Goal: Task Accomplishment & Management: Manage account settings

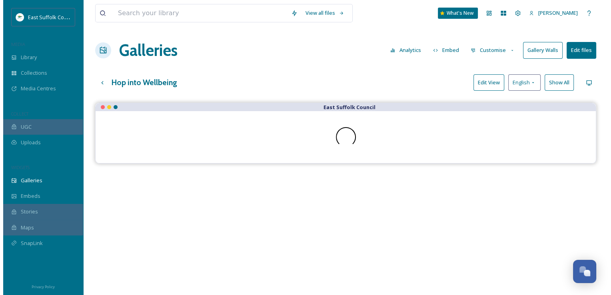
scroll to position [3511, 0]
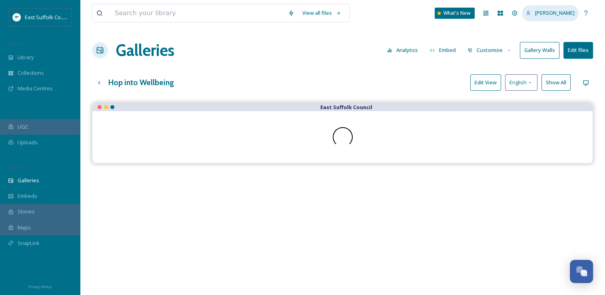
click at [558, 14] on span "[PERSON_NAME]" at bounding box center [555, 12] width 40 height 7
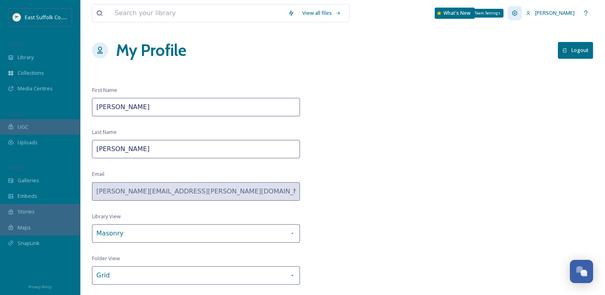
click at [518, 12] on icon at bounding box center [514, 13] width 6 height 6
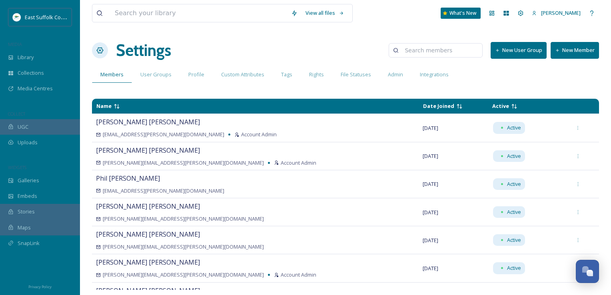
click at [570, 50] on button "New Member" at bounding box center [575, 50] width 48 height 16
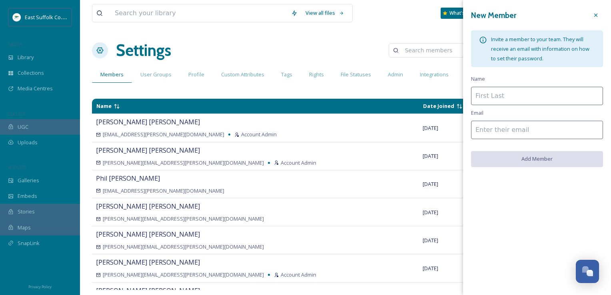
click at [560, 98] on input at bounding box center [537, 96] width 132 height 18
type input "j"
type input "[PERSON_NAME]"
click at [493, 124] on input at bounding box center [537, 130] width 132 height 18
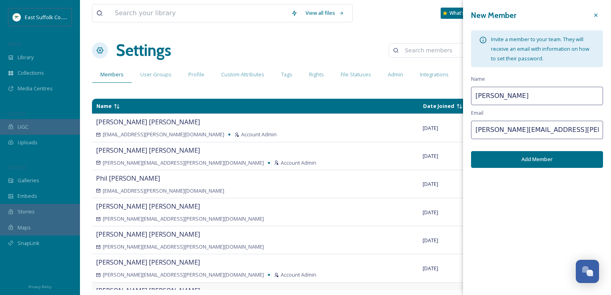
type input "[PERSON_NAME][EMAIL_ADDRESS][PERSON_NAME][DOMAIN_NAME]"
click at [545, 162] on button "Add Member" at bounding box center [537, 159] width 132 height 16
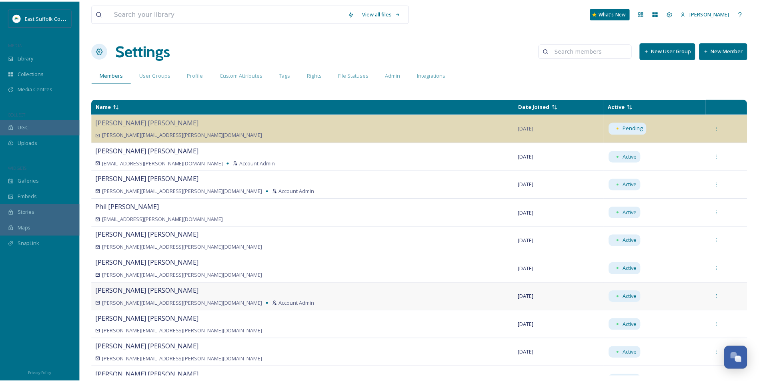
scroll to position [3491, 0]
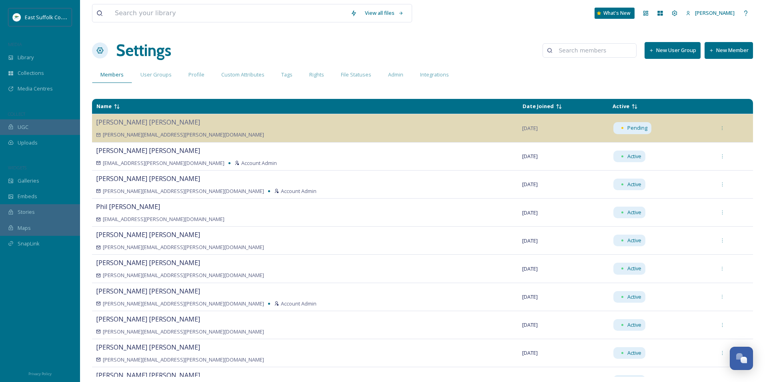
click at [468, 92] on div "View all files What's New [PERSON_NAME] Settings New User Group New Member Memb…" at bounding box center [422, 191] width 685 height 382
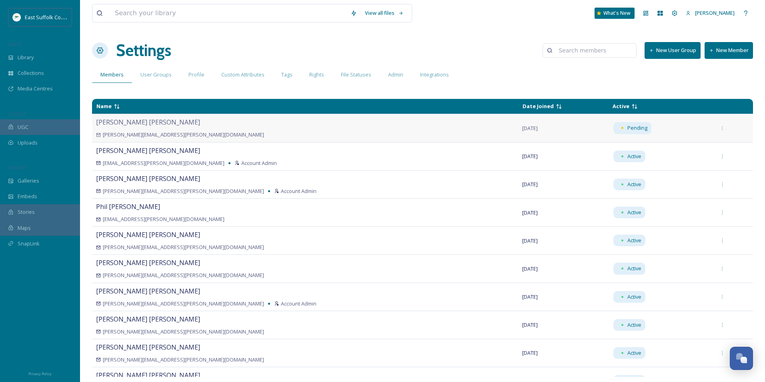
click at [226, 142] on td "[PERSON_NAME] [PERSON_NAME][EMAIL_ADDRESS][PERSON_NAME][DOMAIN_NAME]" at bounding box center [305, 128] width 426 height 28
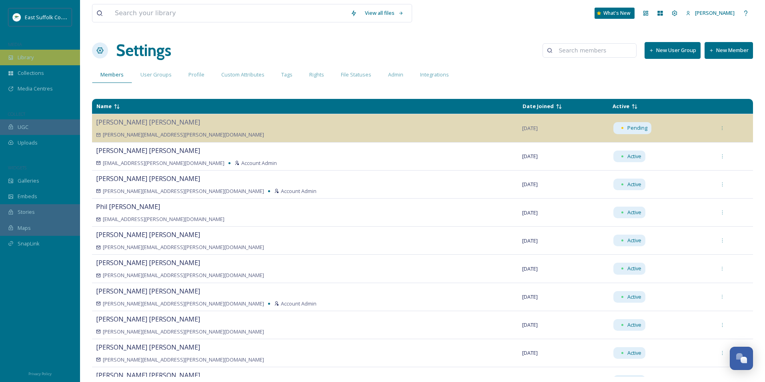
click at [34, 57] on div "Library" at bounding box center [40, 58] width 80 height 16
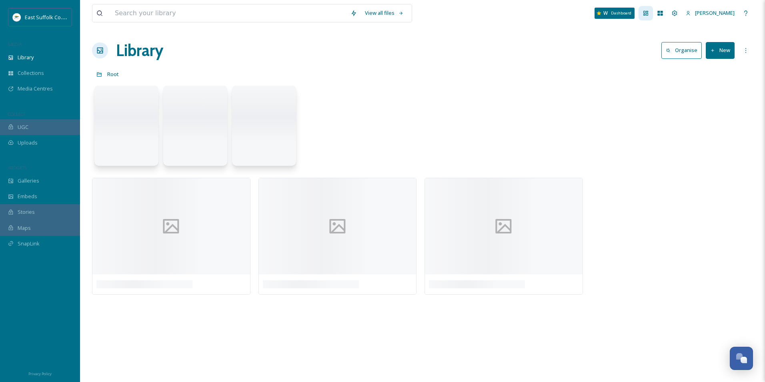
click at [605, 13] on icon at bounding box center [645, 13] width 6 height 6
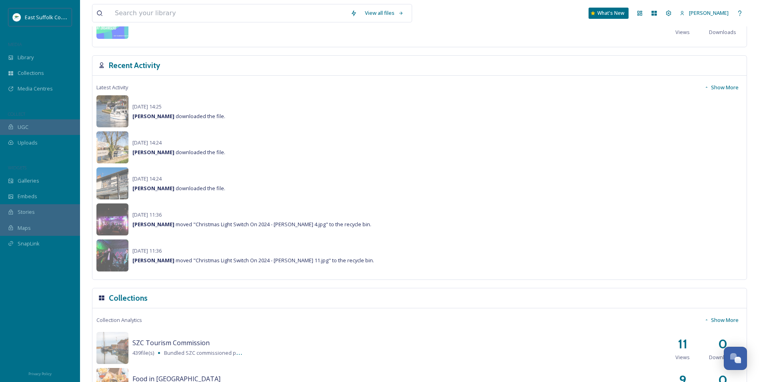
scroll to position [520, 0]
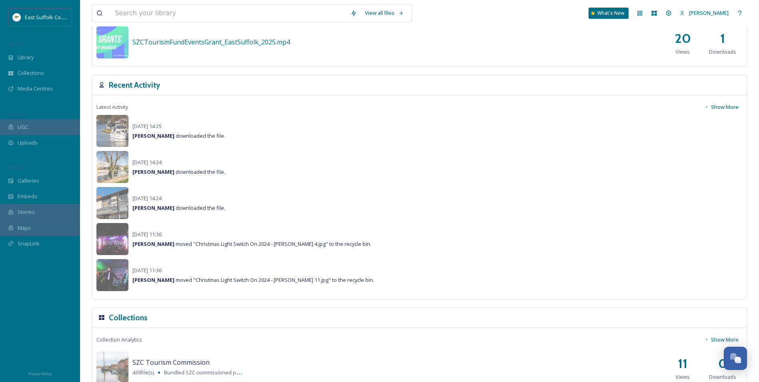
click at [605, 104] on button "Show More" at bounding box center [721, 107] width 42 height 16
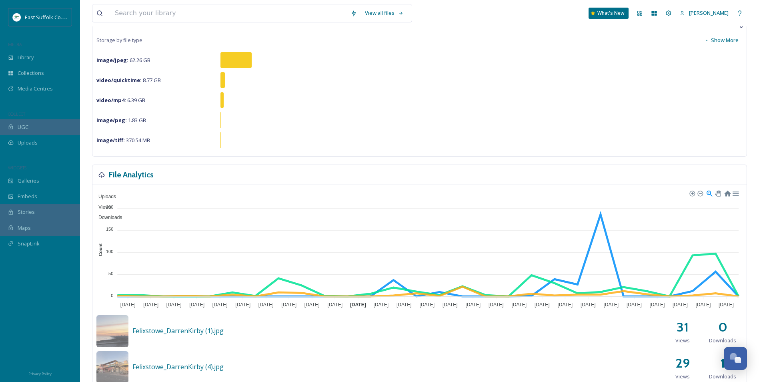
scroll to position [0, 0]
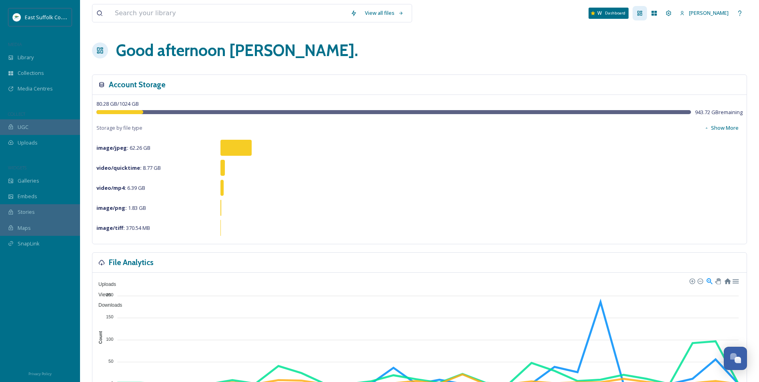
click at [605, 14] on icon at bounding box center [639, 13] width 5 height 5
click at [605, 17] on div "Team Settings" at bounding box center [668, 13] width 14 height 14
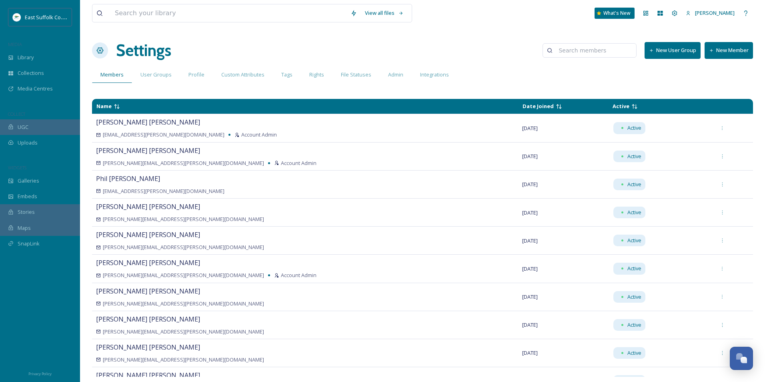
drag, startPoint x: 306, startPoint y: 282, endPoint x: 314, endPoint y: 206, distance: 76.8
click at [41, 55] on div "Library" at bounding box center [40, 58] width 80 height 16
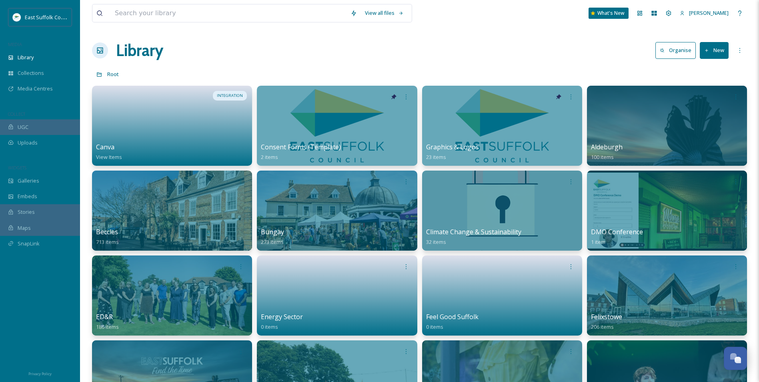
drag, startPoint x: 523, startPoint y: 38, endPoint x: 534, endPoint y: 63, distance: 27.6
